Goal: Task Accomplishment & Management: Complete application form

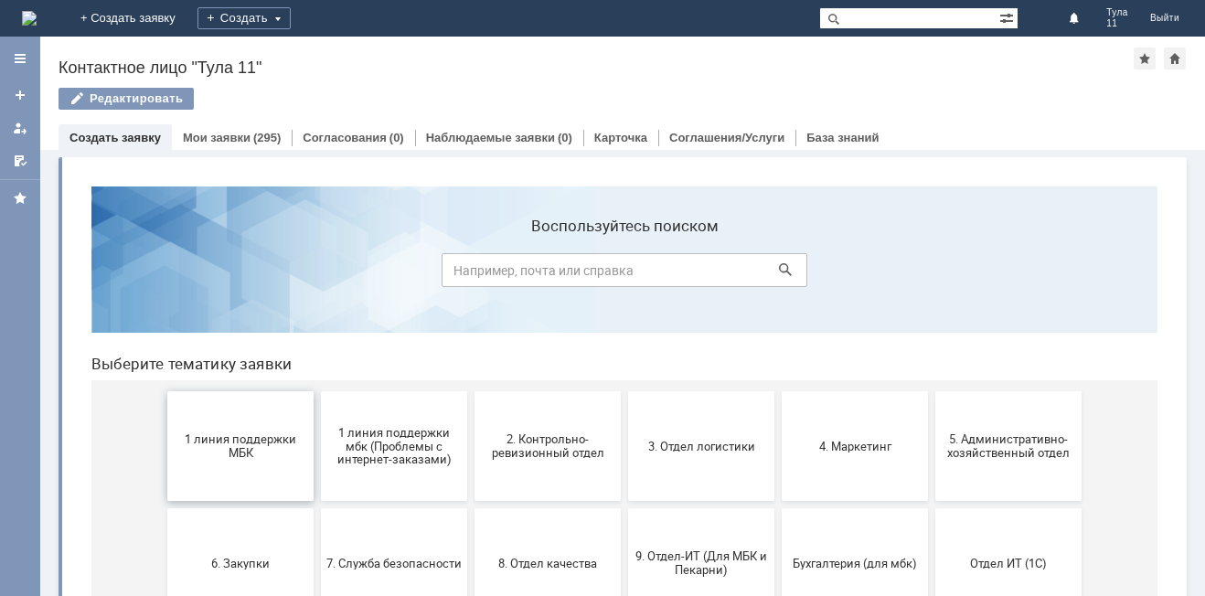
click at [261, 453] on span "1 линия поддержки МБК" at bounding box center [240, 445] width 135 height 27
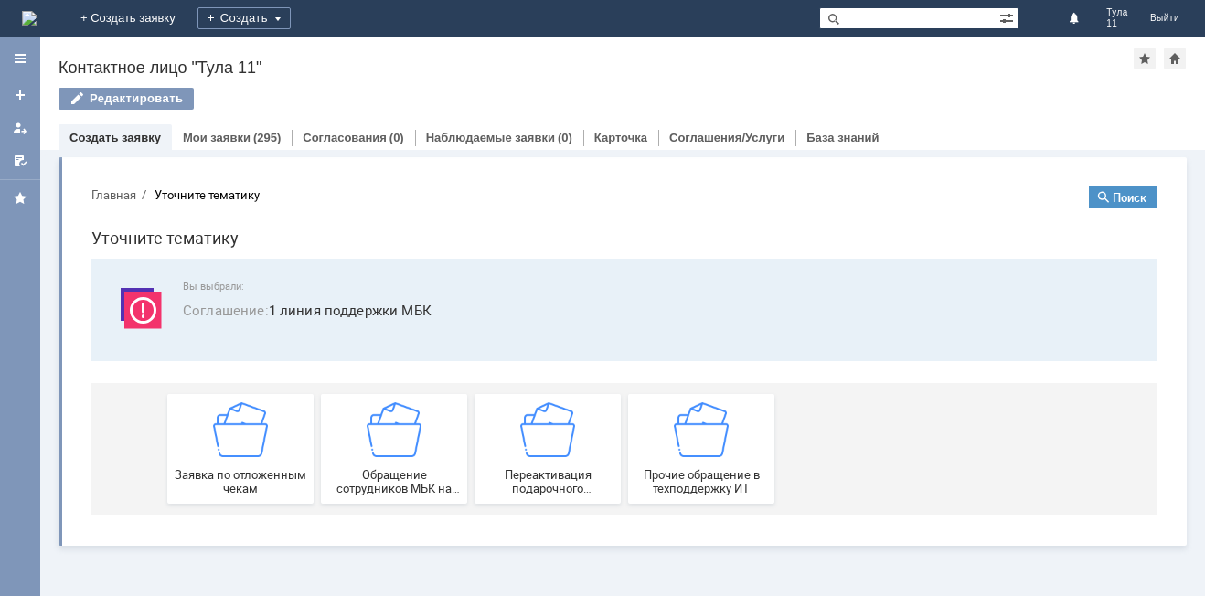
click at [261, 453] on img at bounding box center [240, 429] width 55 height 55
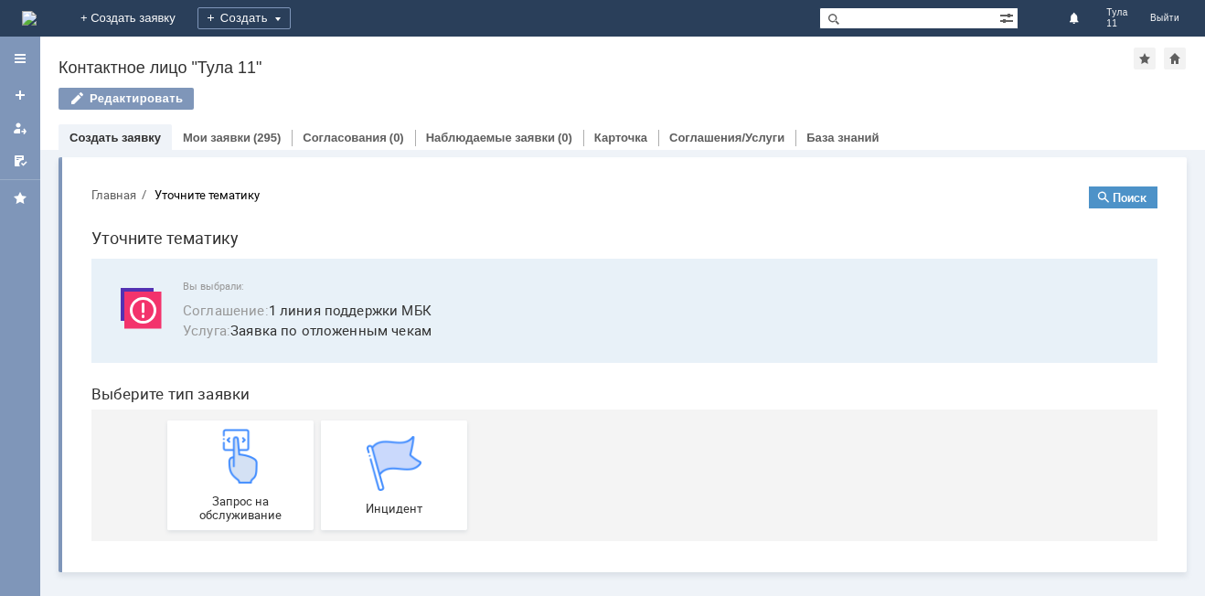
click at [261, 453] on img at bounding box center [240, 456] width 55 height 55
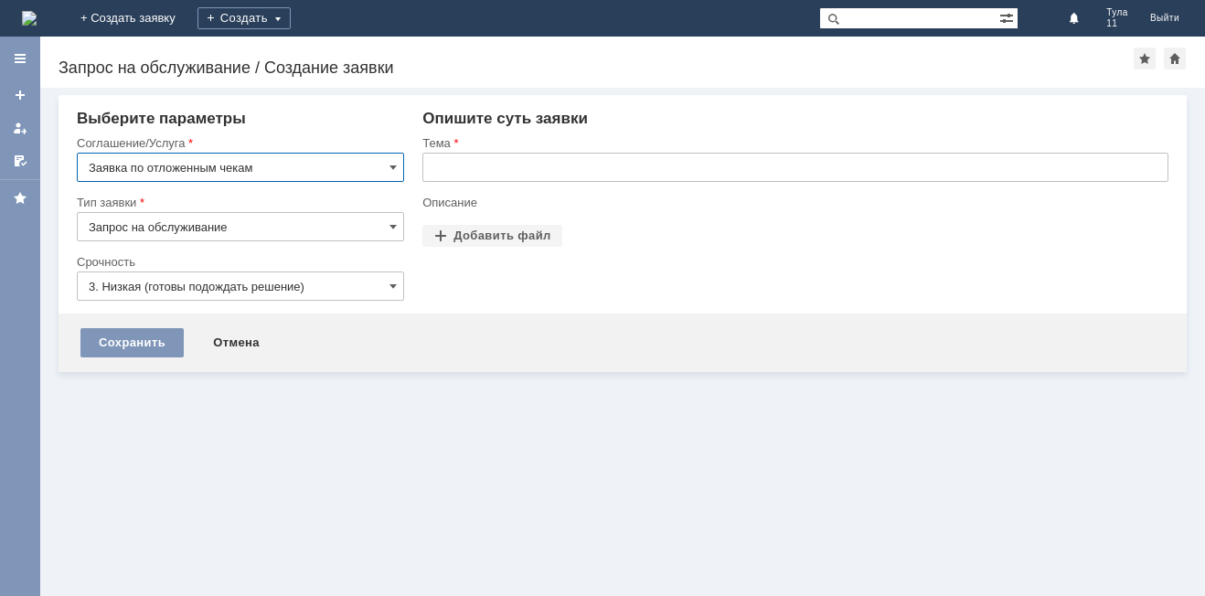
click at [468, 159] on input "text" at bounding box center [795, 167] width 746 height 29
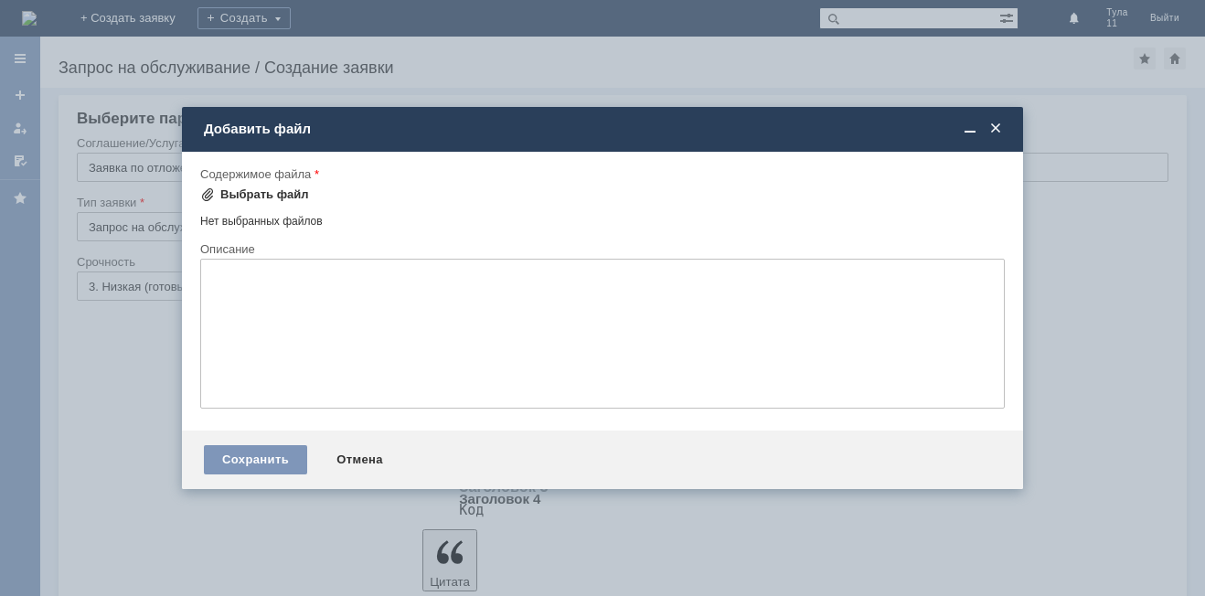
click at [264, 202] on div "Выбрать файл" at bounding box center [254, 195] width 109 height 22
click at [994, 122] on span at bounding box center [995, 129] width 18 height 16
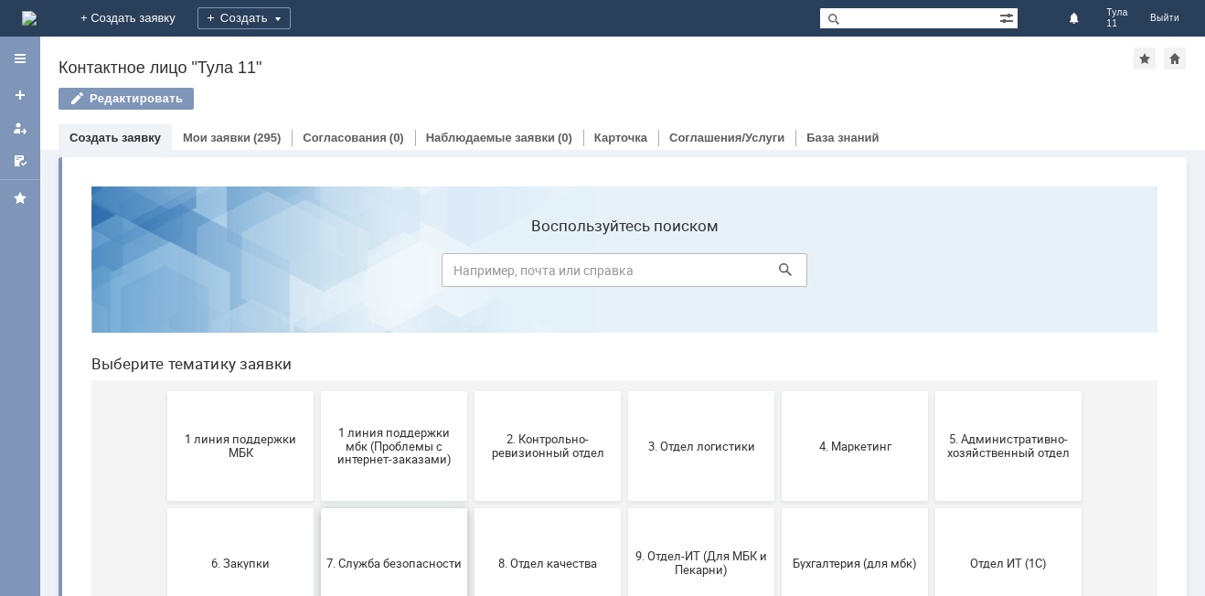
click at [431, 537] on button "7. Служба безопасности" at bounding box center [394, 563] width 146 height 110
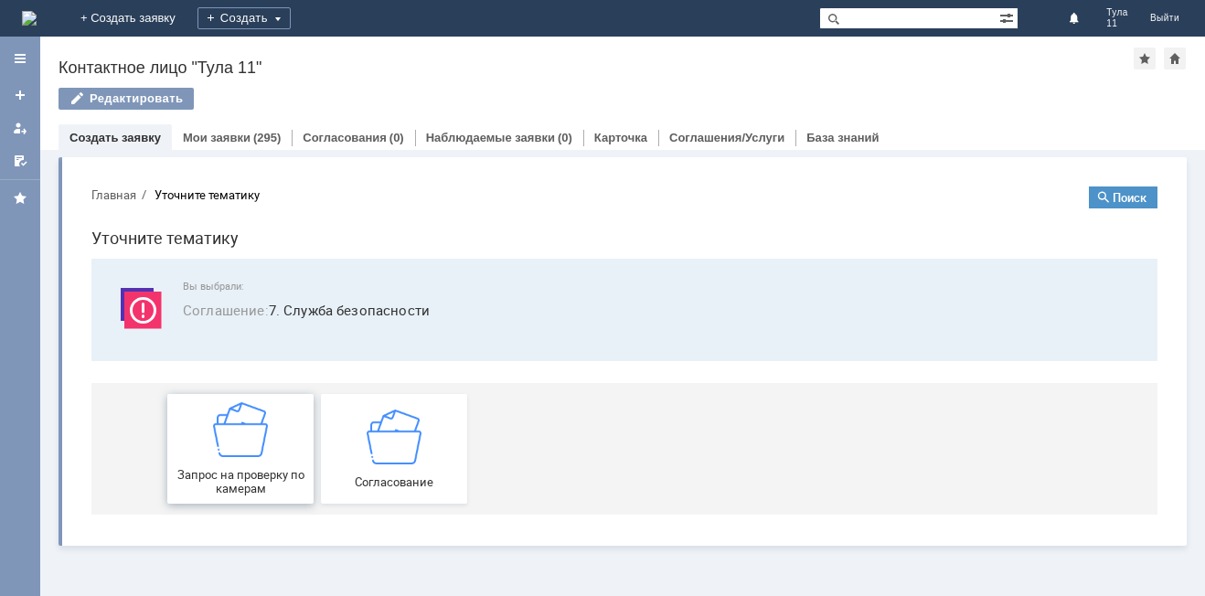
click at [275, 466] on div "Запрос на проверку по камерам" at bounding box center [240, 448] width 135 height 93
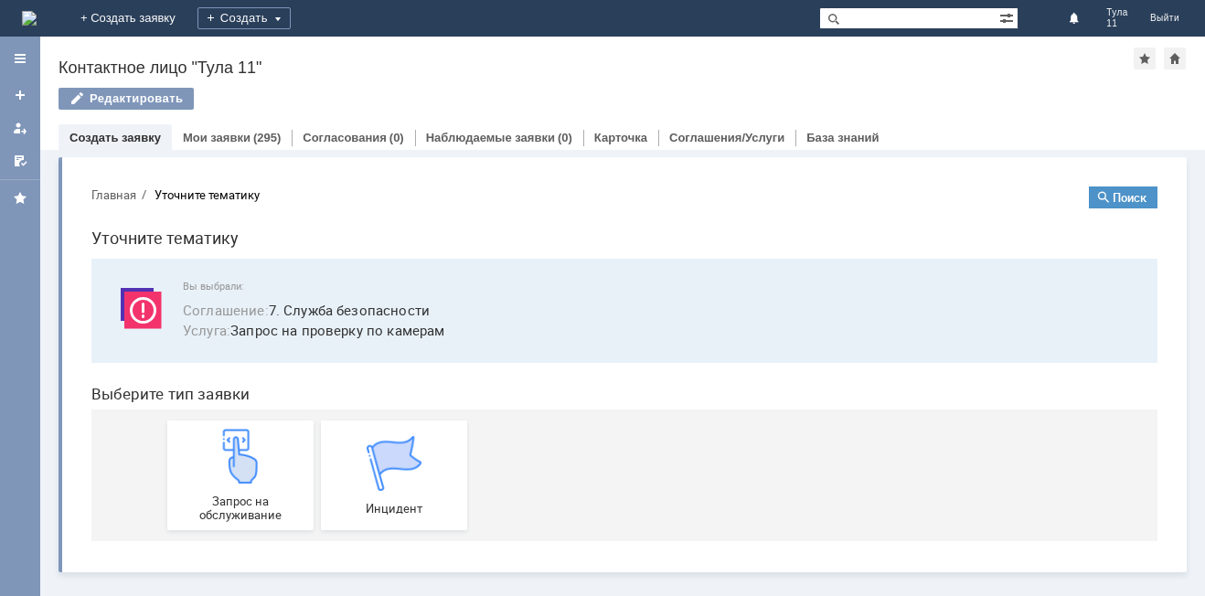
click at [275, 466] on div "Запрос на обслуживание" at bounding box center [240, 475] width 135 height 93
